Goal: Task Accomplishment & Management: Manage account settings

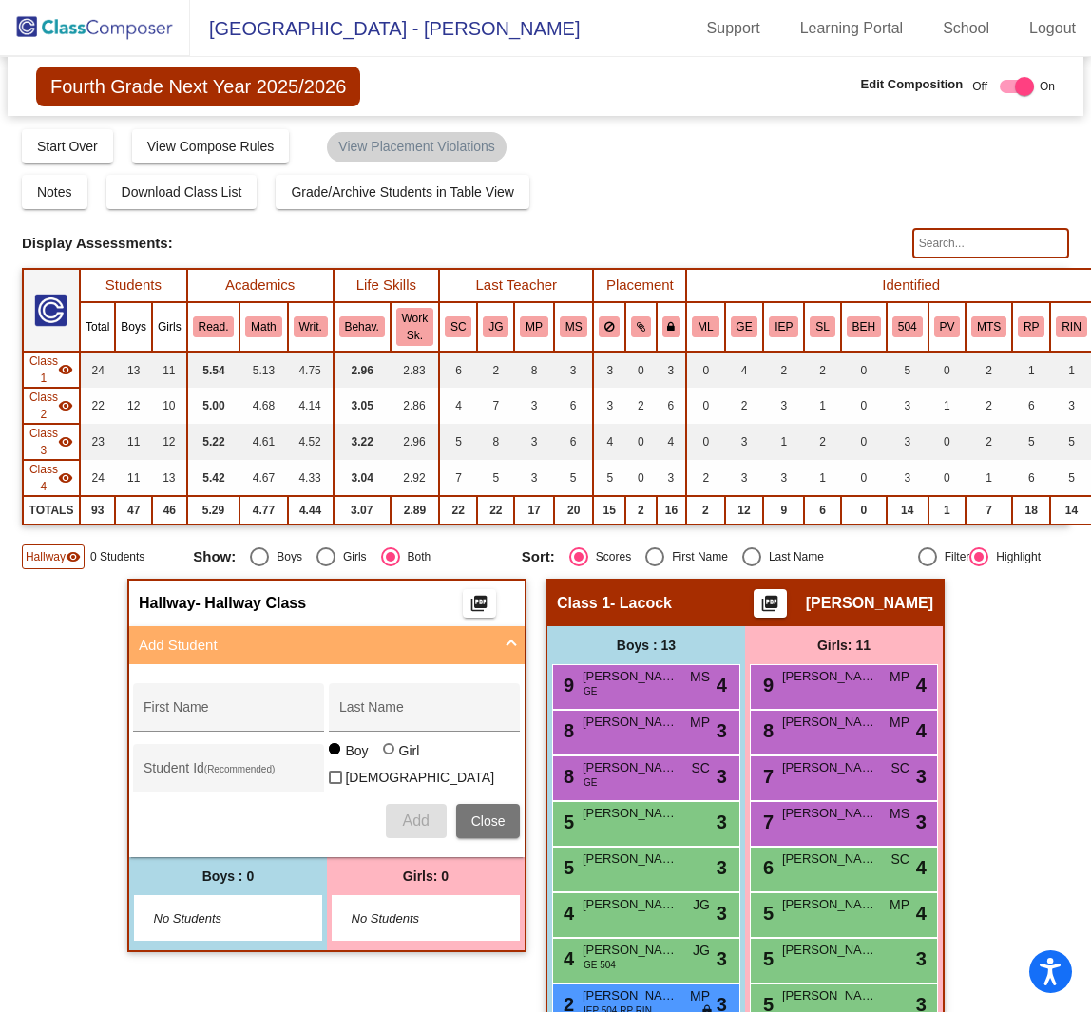
click at [143, 29] on img at bounding box center [95, 28] width 190 height 56
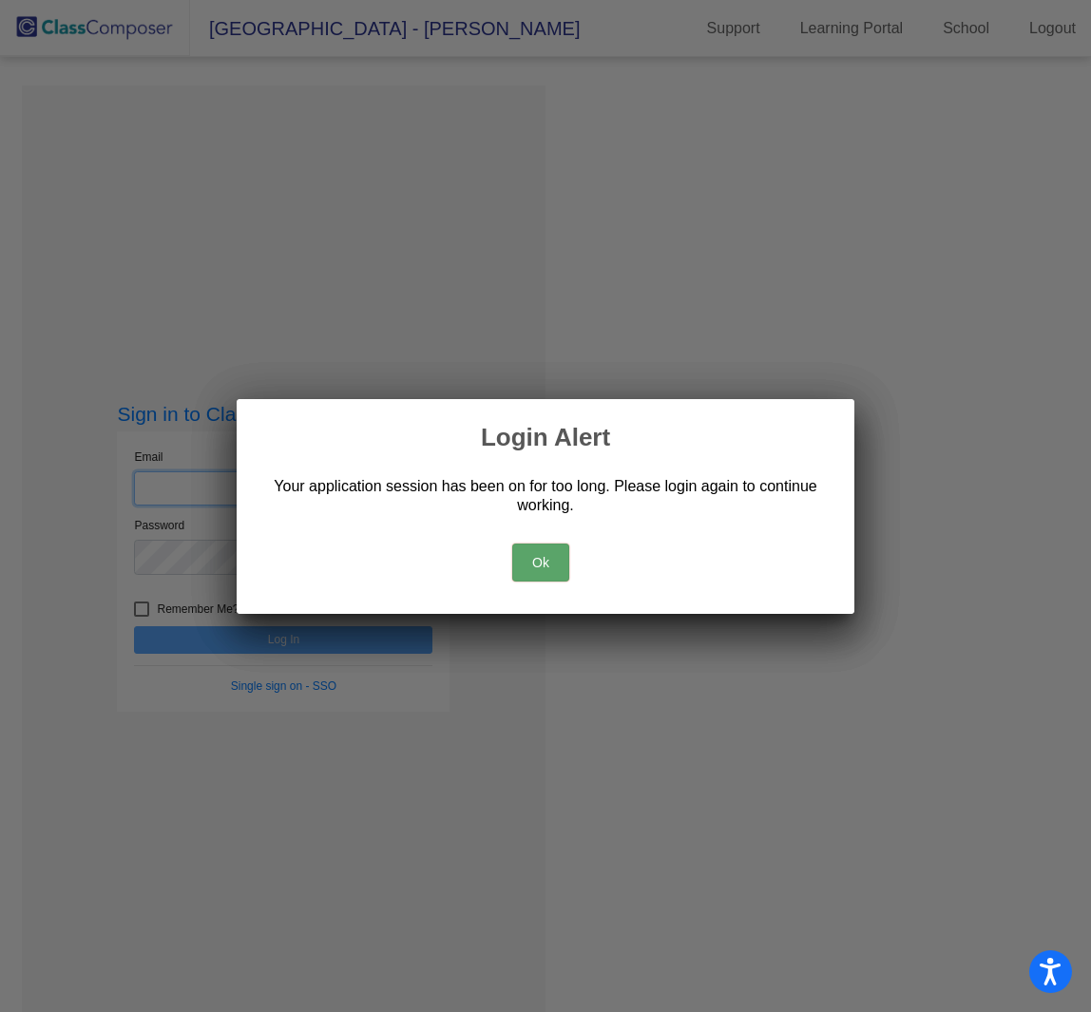
type input "[PERSON_NAME][EMAIL_ADDRESS][PERSON_NAME][DOMAIN_NAME]"
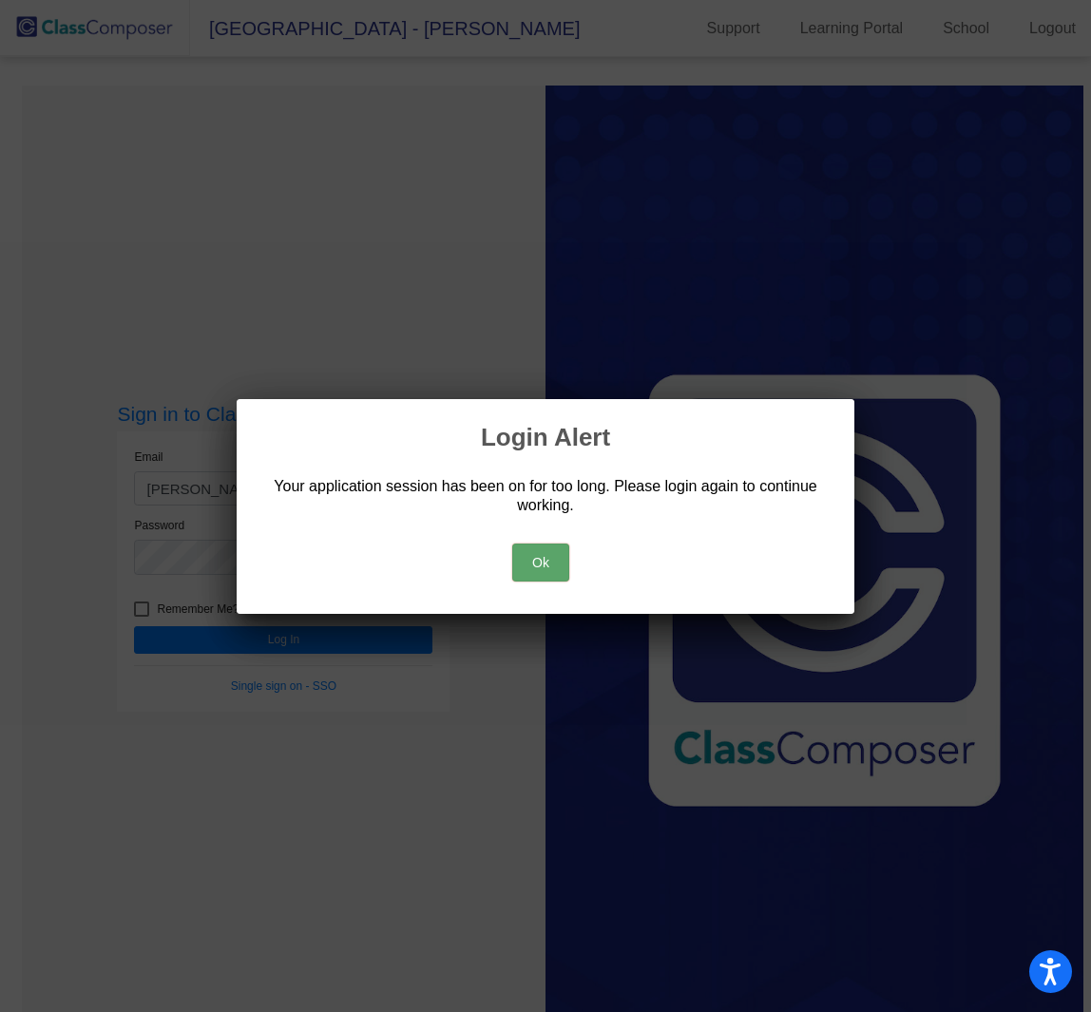
click at [538, 568] on button "Ok" at bounding box center [540, 563] width 57 height 38
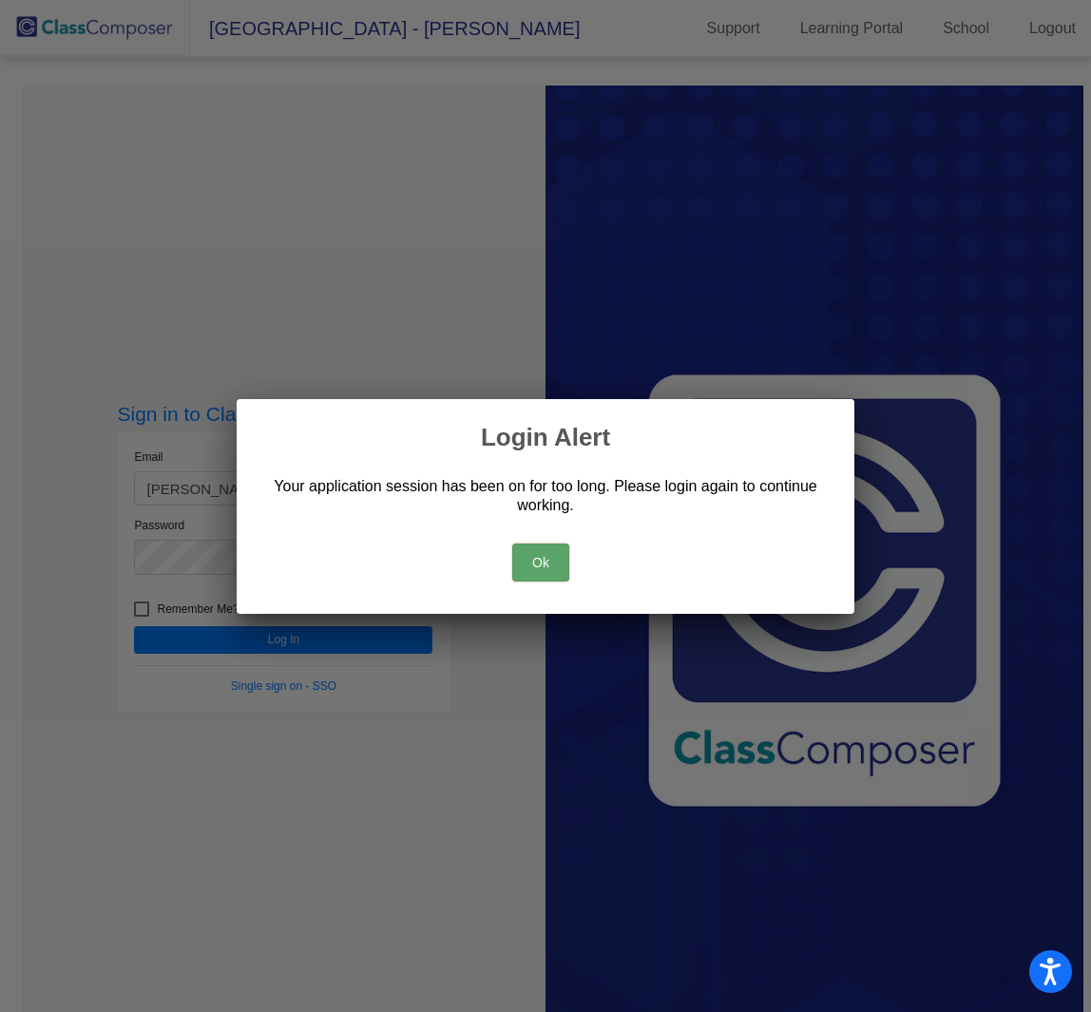
click at [538, 568] on button "Ok" at bounding box center [540, 563] width 57 height 38
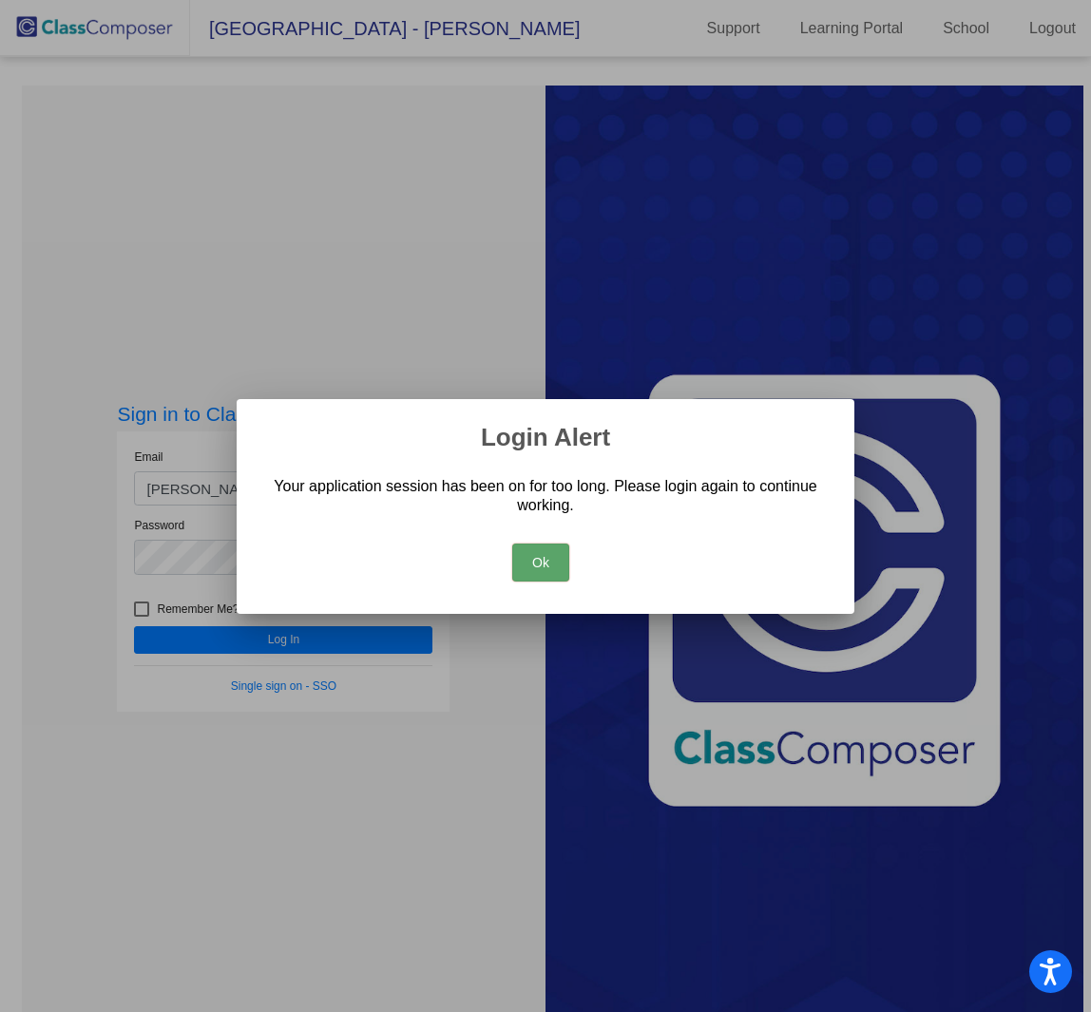
click at [538, 568] on button "Ok" at bounding box center [540, 563] width 57 height 38
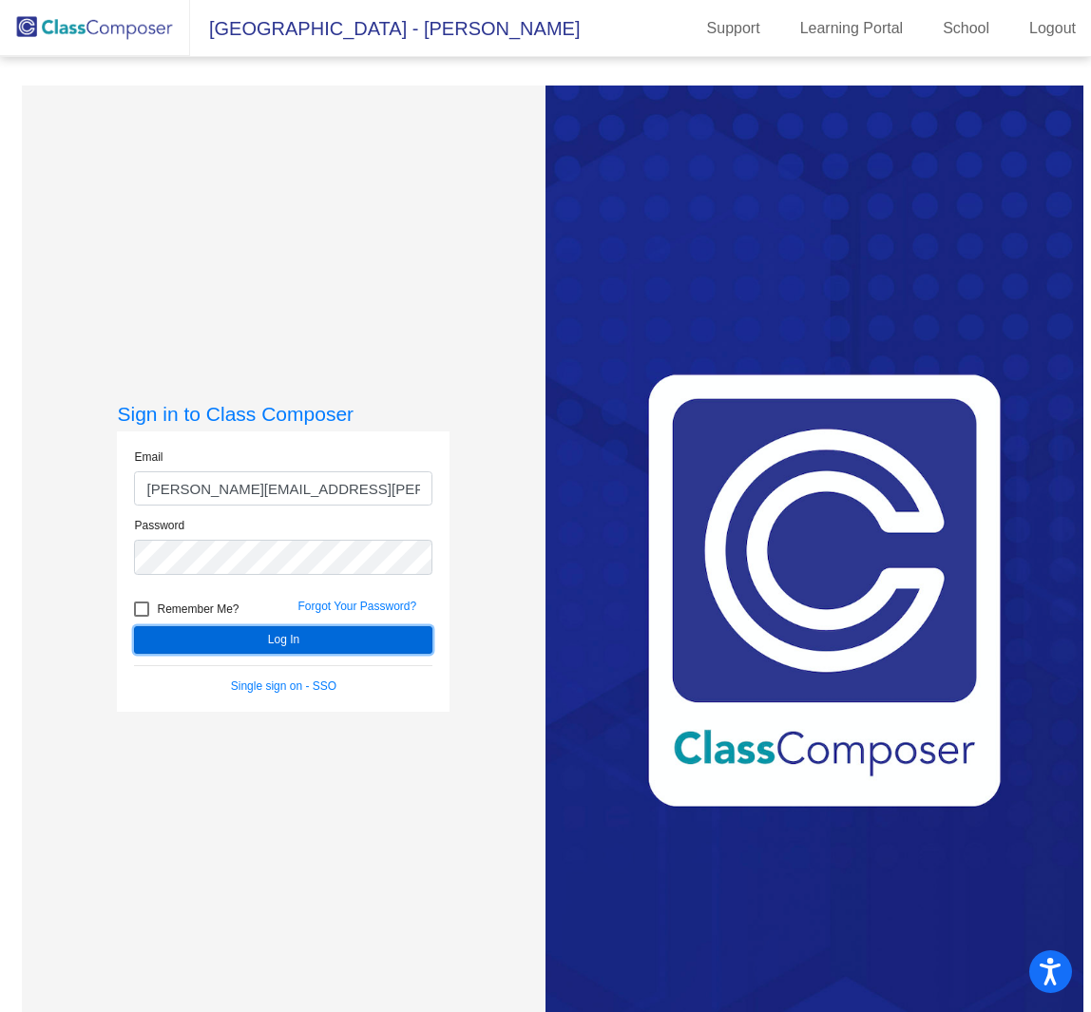
click at [265, 631] on button "Log In" at bounding box center [283, 640] width 298 height 28
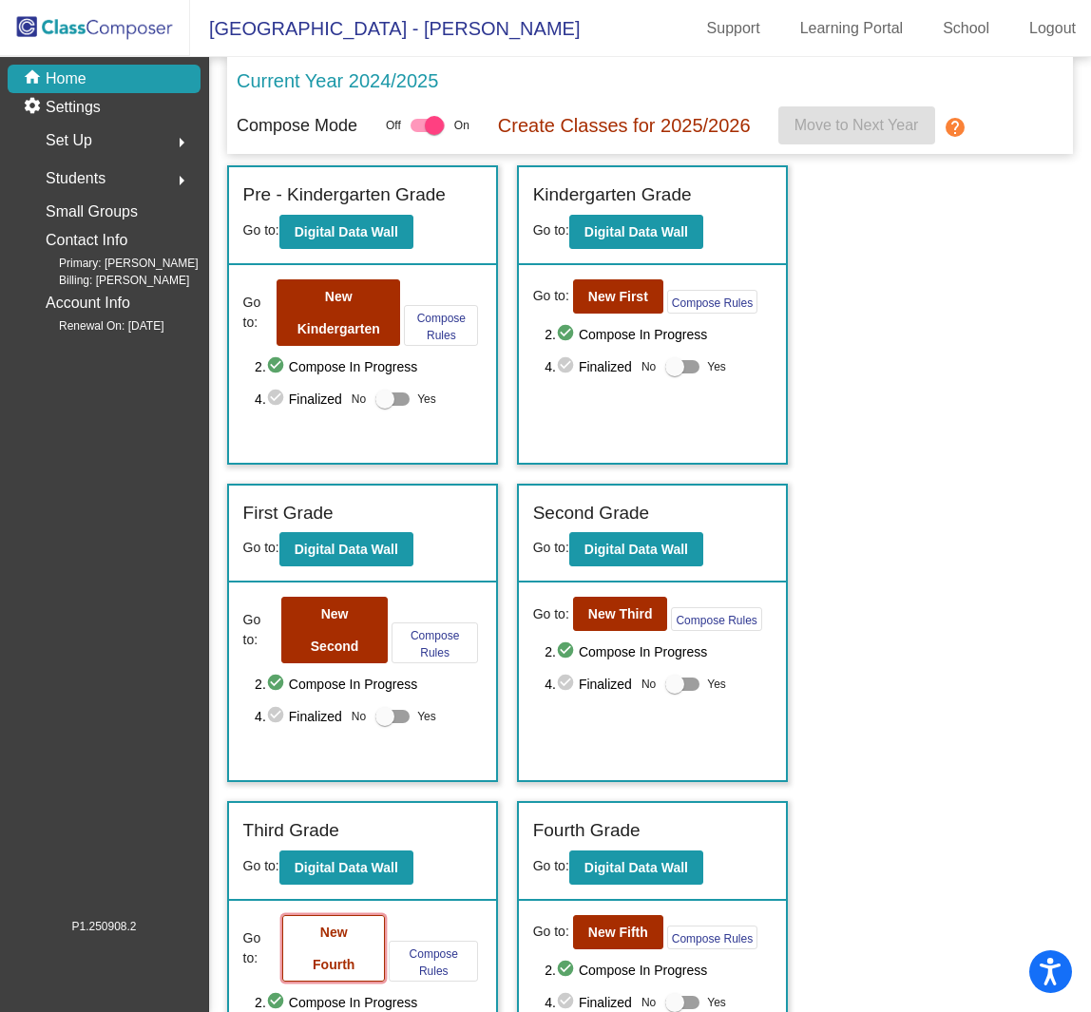
click at [340, 928] on b "New Fourth" at bounding box center [334, 949] width 42 height 48
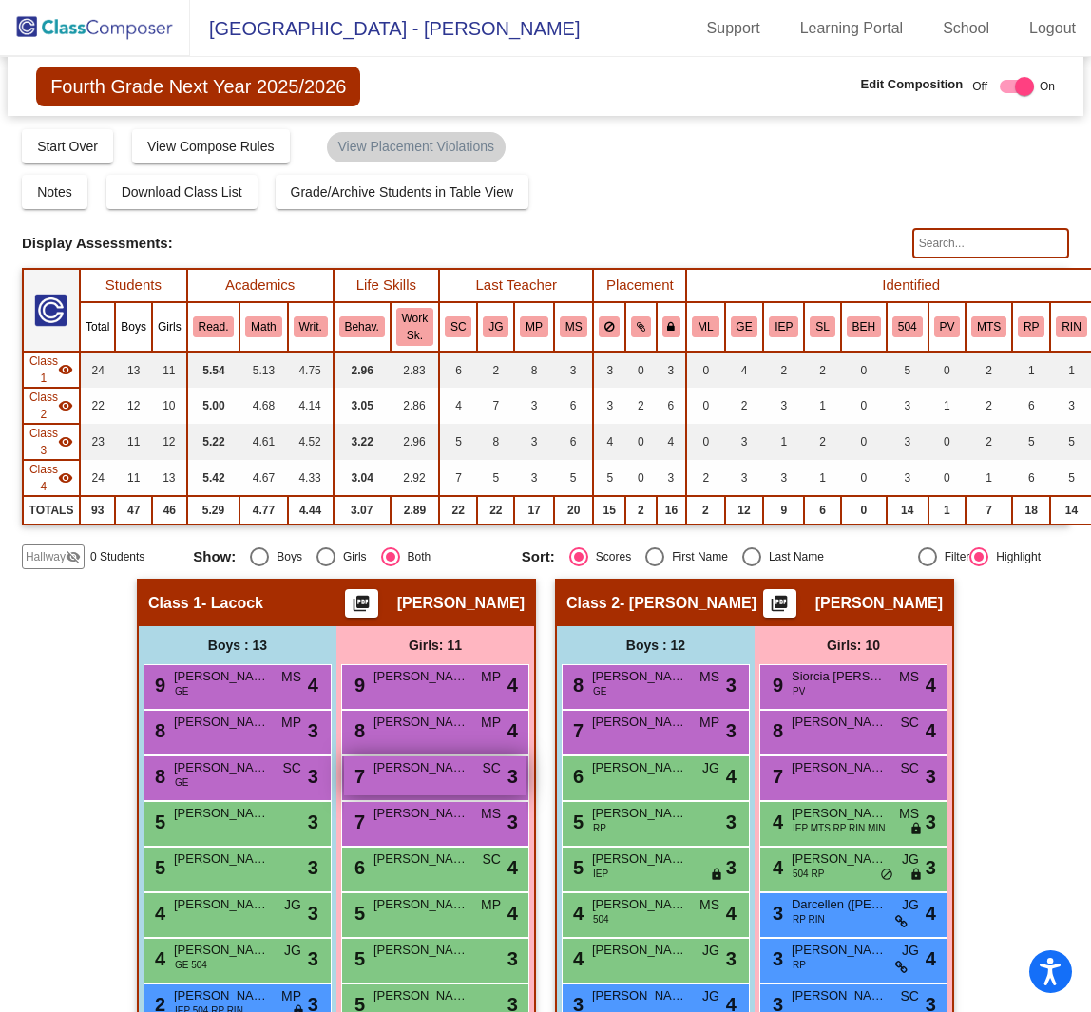
click at [426, 760] on span "[PERSON_NAME]" at bounding box center [421, 768] width 95 height 19
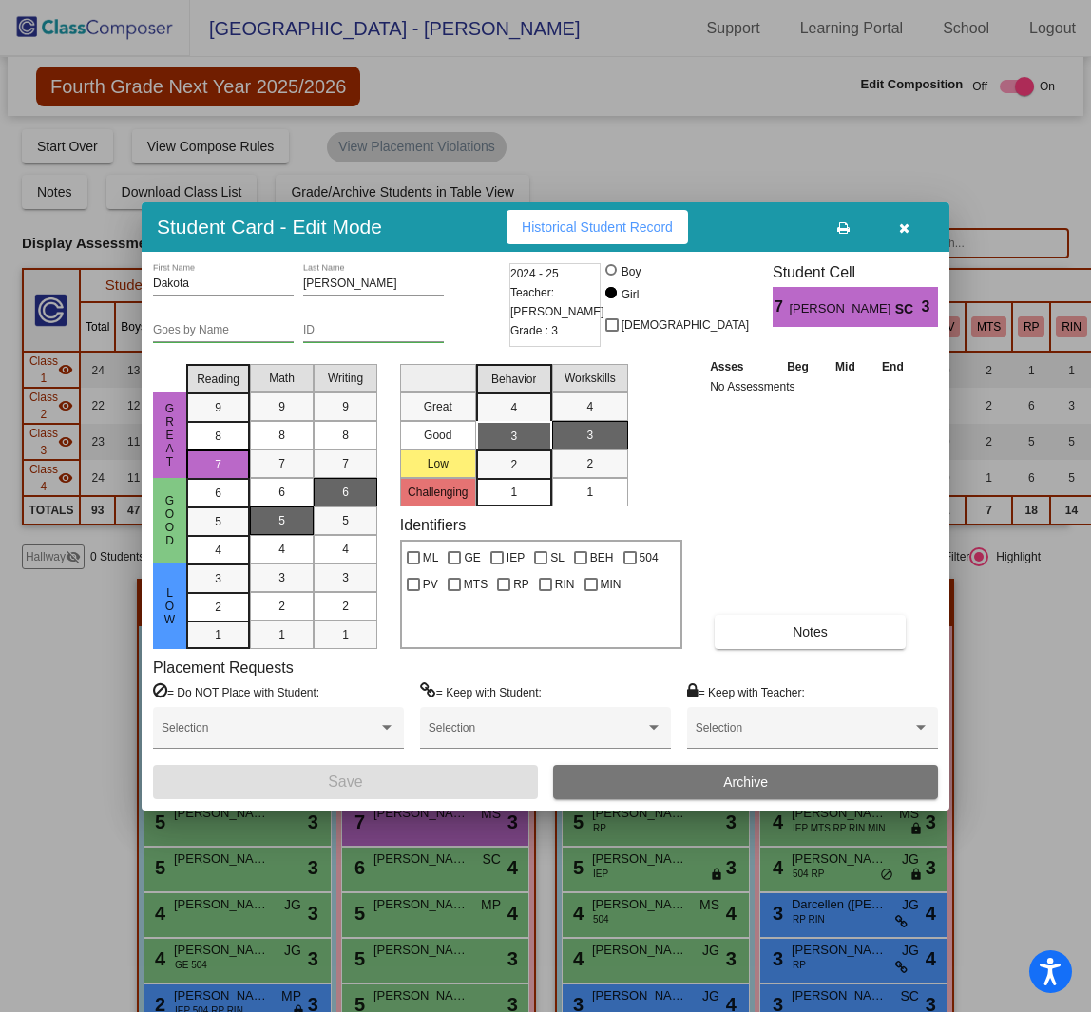
click at [744, 787] on span "Archive" at bounding box center [745, 782] width 45 height 15
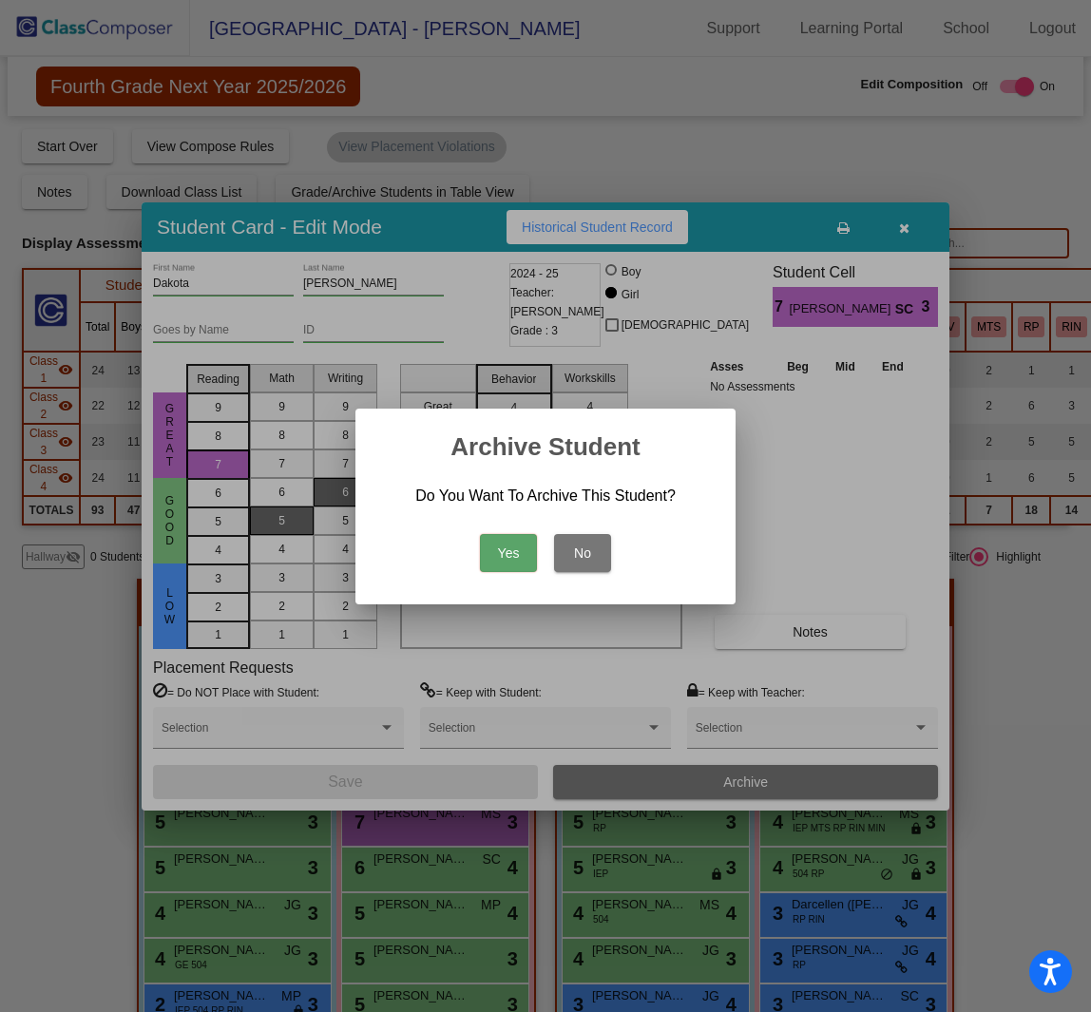
click at [513, 562] on button "Yes" at bounding box center [508, 553] width 57 height 38
